Goal: Information Seeking & Learning: Check status

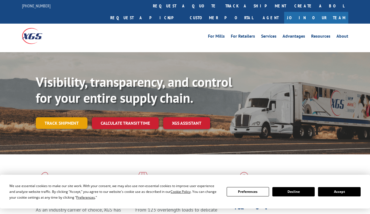
click at [58, 117] on link "Track shipment" at bounding box center [62, 123] width 52 height 12
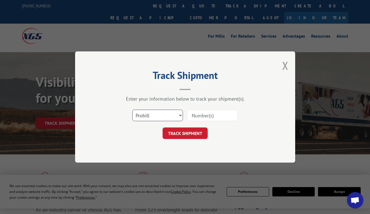
click at [163, 117] on select "Select category... Probill BOL PO" at bounding box center [157, 116] width 51 height 12
select select "bol"
click at [132, 110] on select "Select category... Probill BOL PO" at bounding box center [157, 116] width 51 height 12
click at [203, 116] on input at bounding box center [212, 116] width 51 height 12
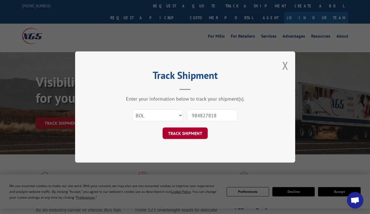
type input "984827818"
click at [191, 132] on button "TRACK SHIPMENT" at bounding box center [185, 134] width 45 height 12
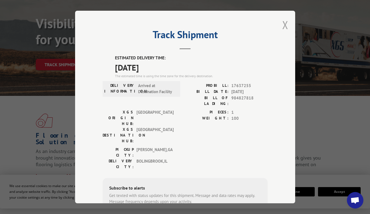
click at [282, 22] on button "Close modal" at bounding box center [285, 25] width 6 height 15
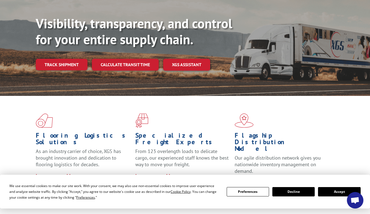
click at [289, 191] on button "Decline" at bounding box center [293, 191] width 42 height 9
